Goal: Task Accomplishment & Management: Use online tool/utility

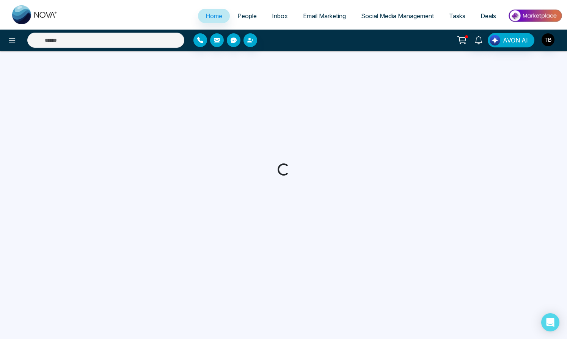
select select "*"
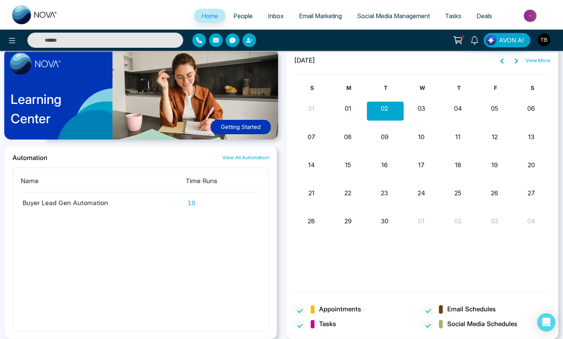
scroll to position [592, 0]
click at [192, 199] on td "10" at bounding box center [223, 200] width 76 height 16
click at [247, 154] on link "View All Automation" at bounding box center [245, 157] width 47 height 7
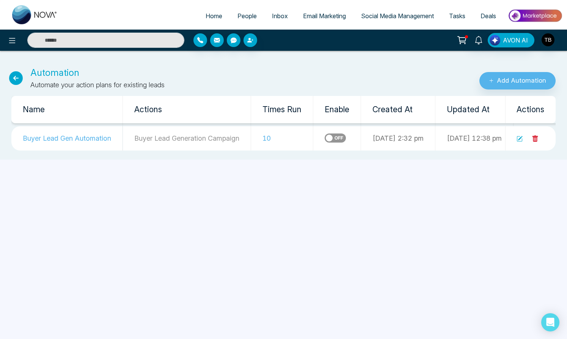
select select "*"
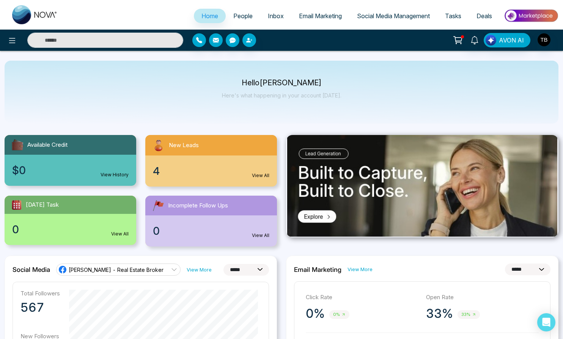
click at [455, 41] on icon at bounding box center [458, 39] width 6 height 3
